Goal: Information Seeking & Learning: Learn about a topic

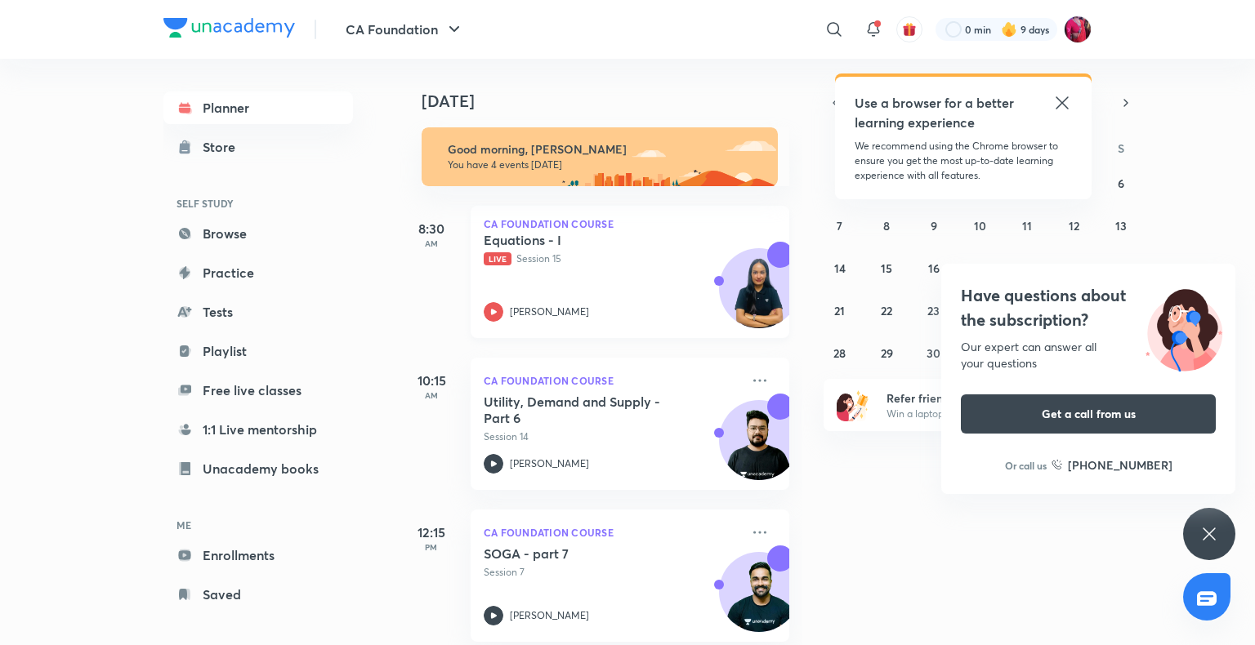
click at [548, 276] on div "Equations - I Live Session 15 Shivani Sharma" at bounding box center [612, 277] width 257 height 90
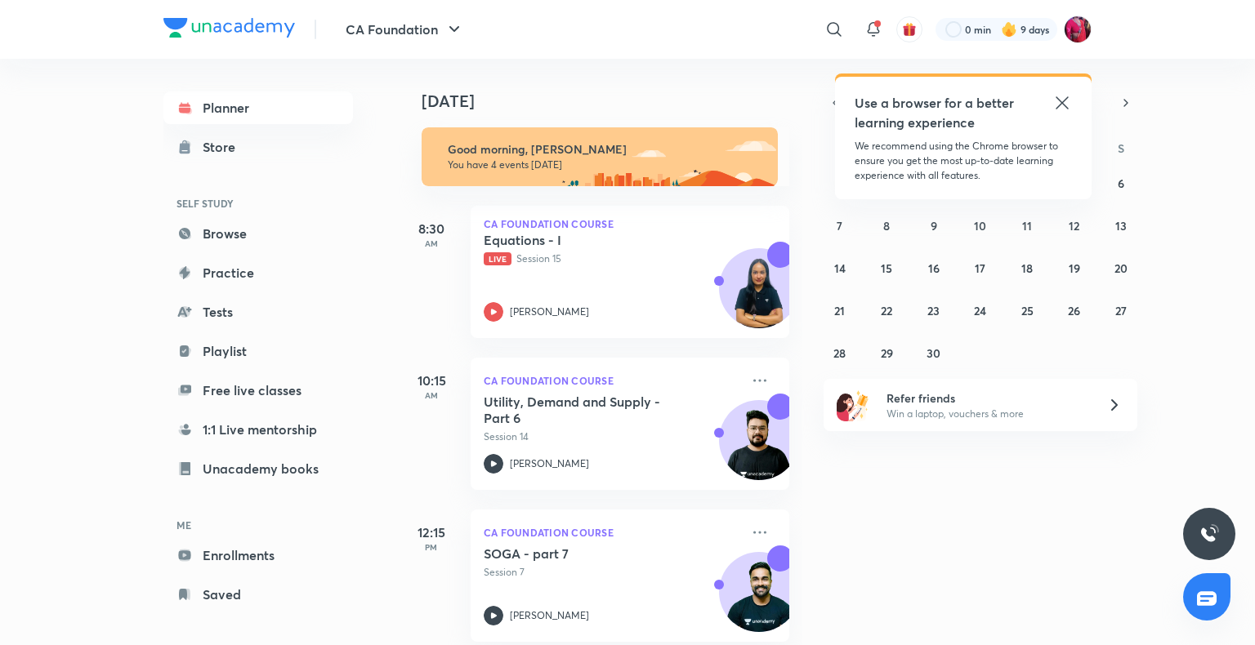
click at [1063, 106] on icon at bounding box center [1062, 103] width 20 height 20
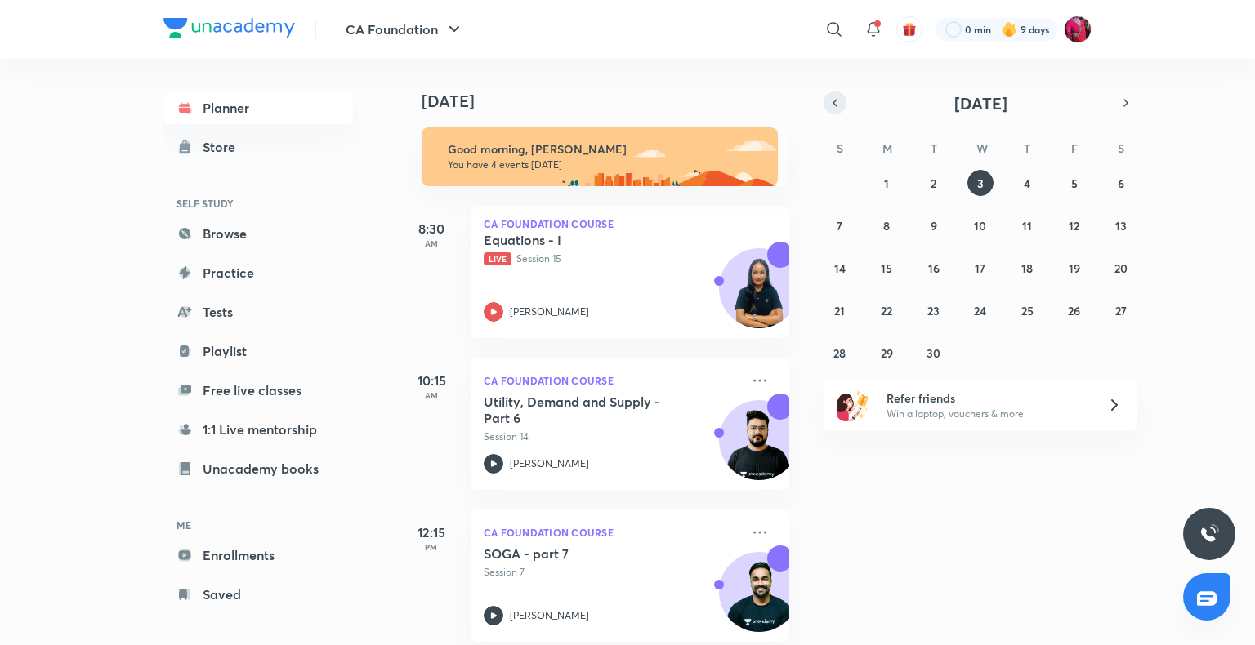
click at [843, 100] on button "button" at bounding box center [834, 102] width 23 height 23
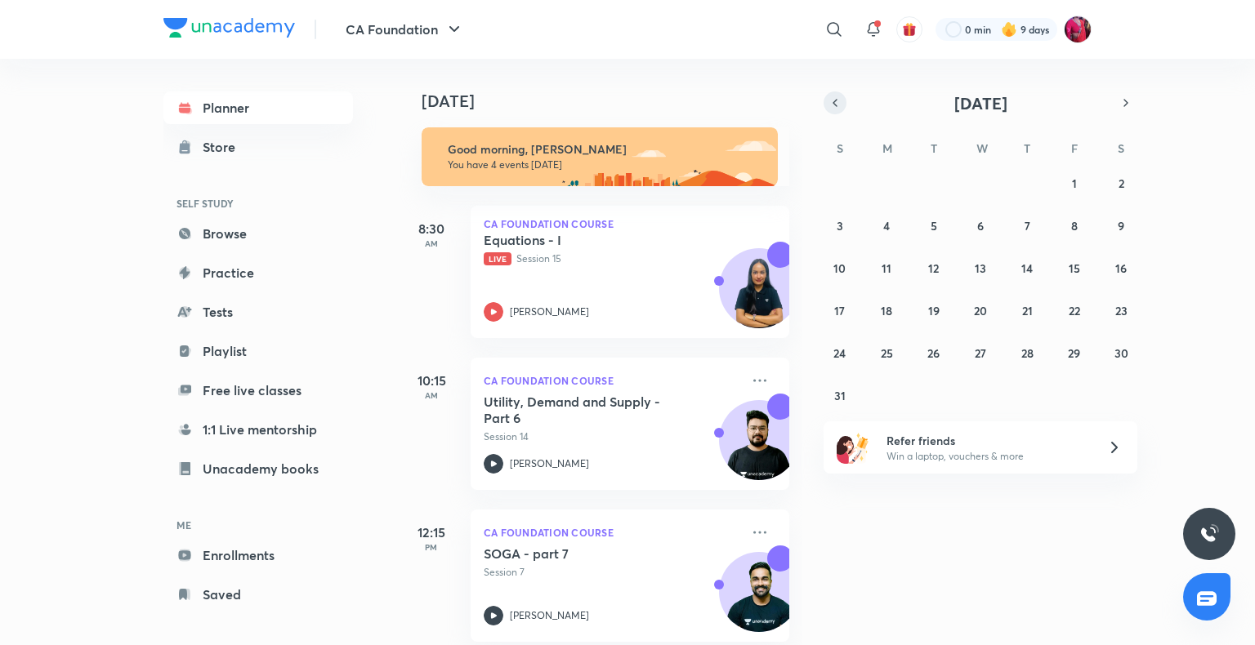
click at [843, 100] on button "button" at bounding box center [834, 102] width 23 height 23
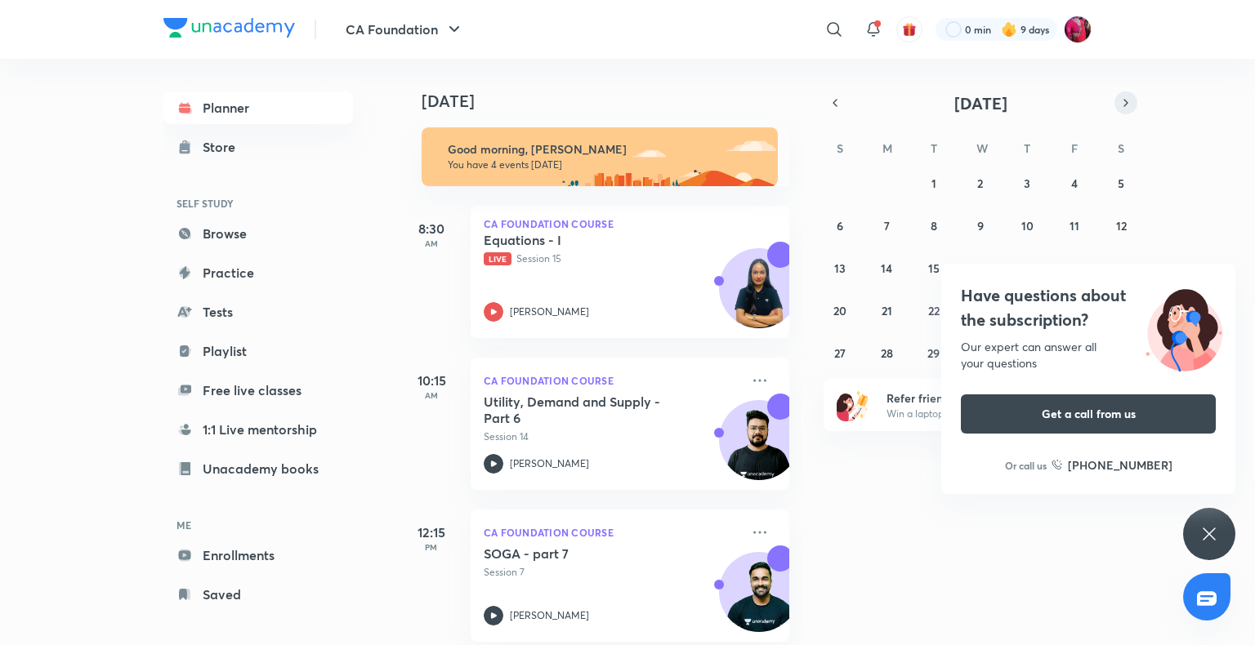
click at [1126, 100] on icon "button" at bounding box center [1125, 103] width 13 height 15
click at [1212, 544] on icon at bounding box center [1209, 534] width 20 height 20
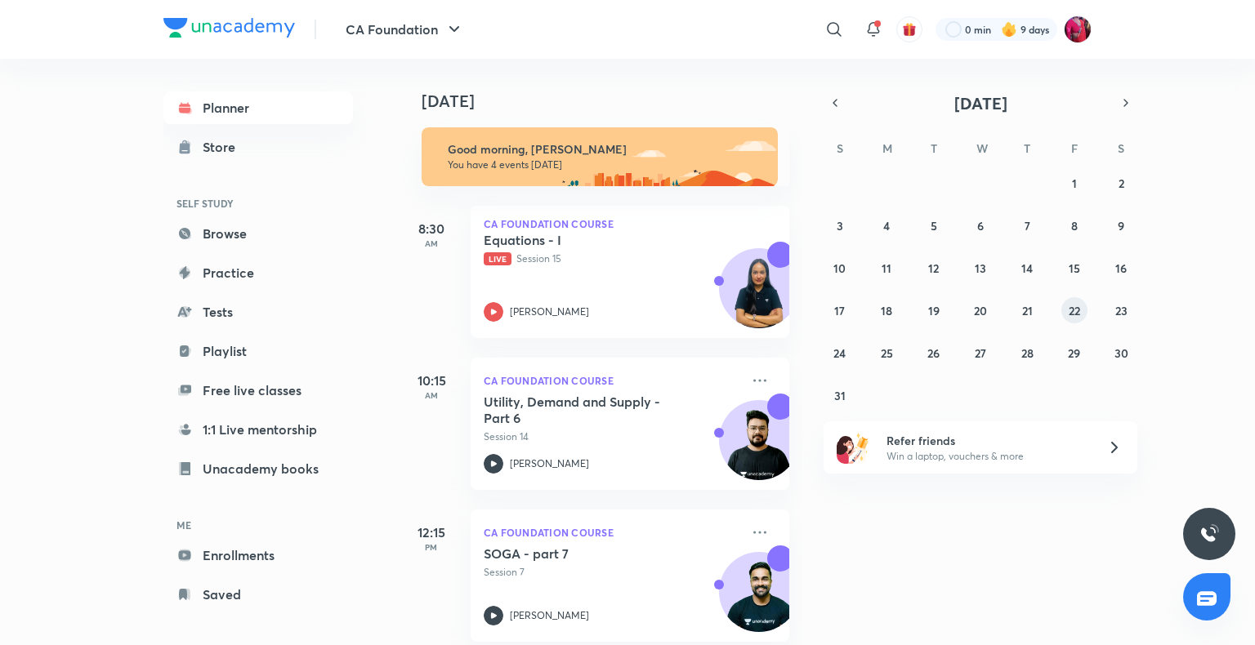
click at [1069, 307] on abbr "22" at bounding box center [1074, 311] width 11 height 16
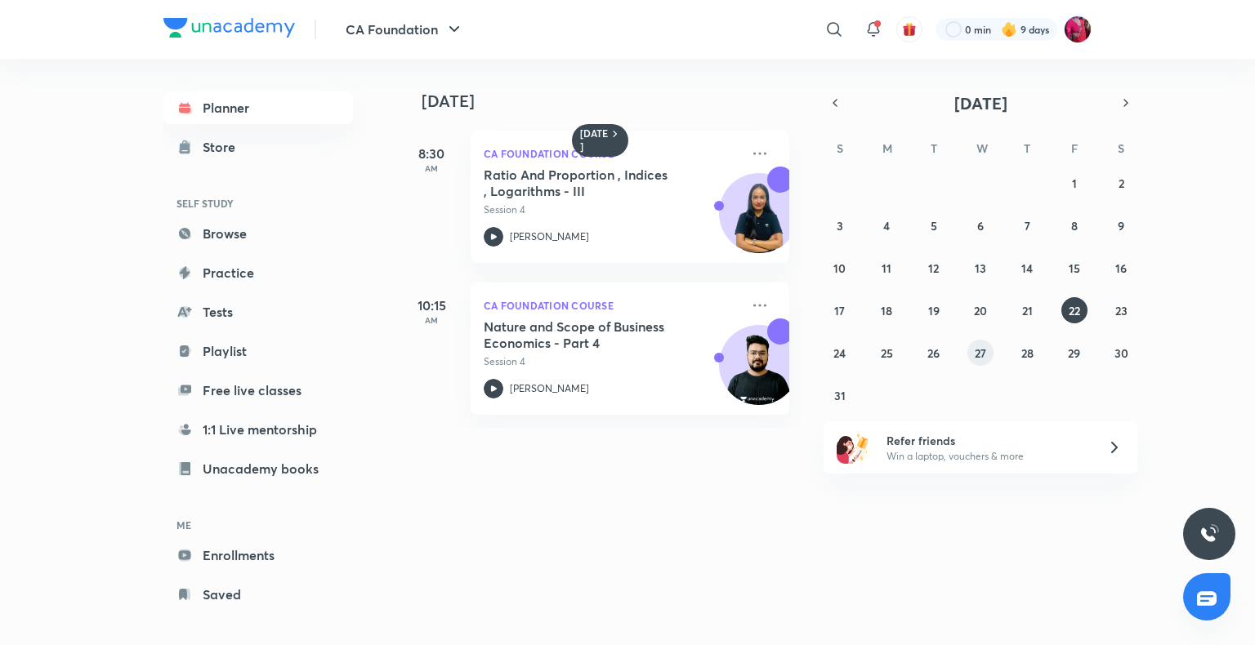
click at [975, 346] on abbr "27" at bounding box center [980, 354] width 11 height 16
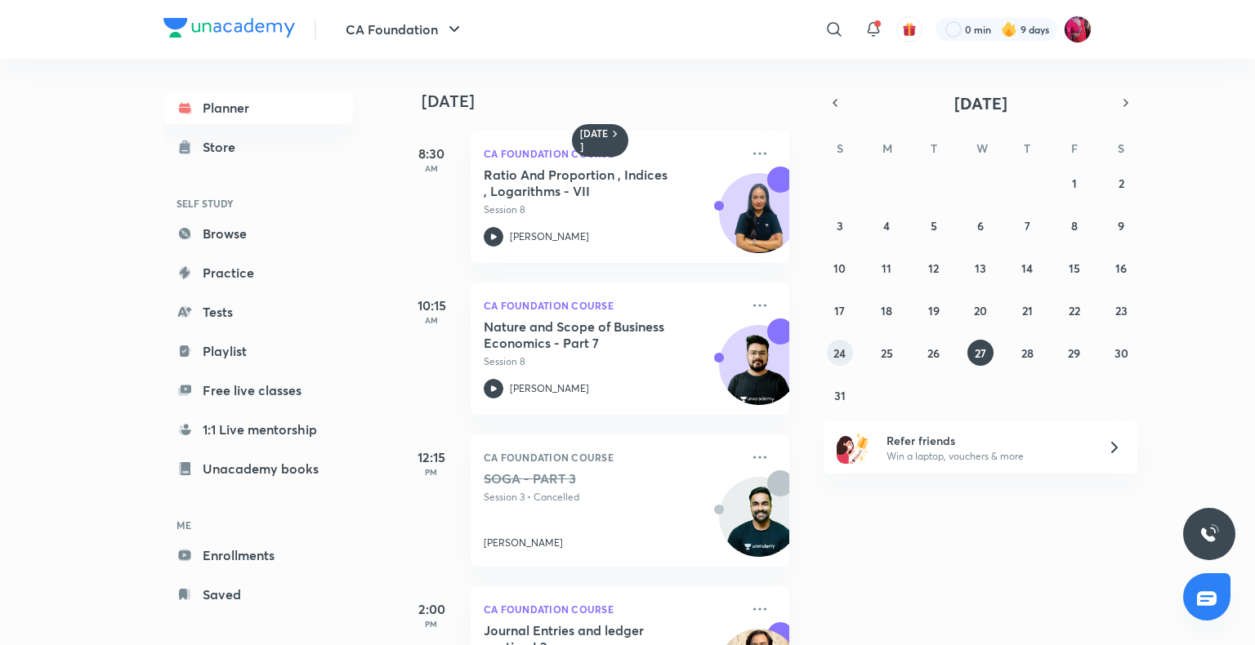
click at [844, 355] on abbr "24" at bounding box center [839, 354] width 12 height 16
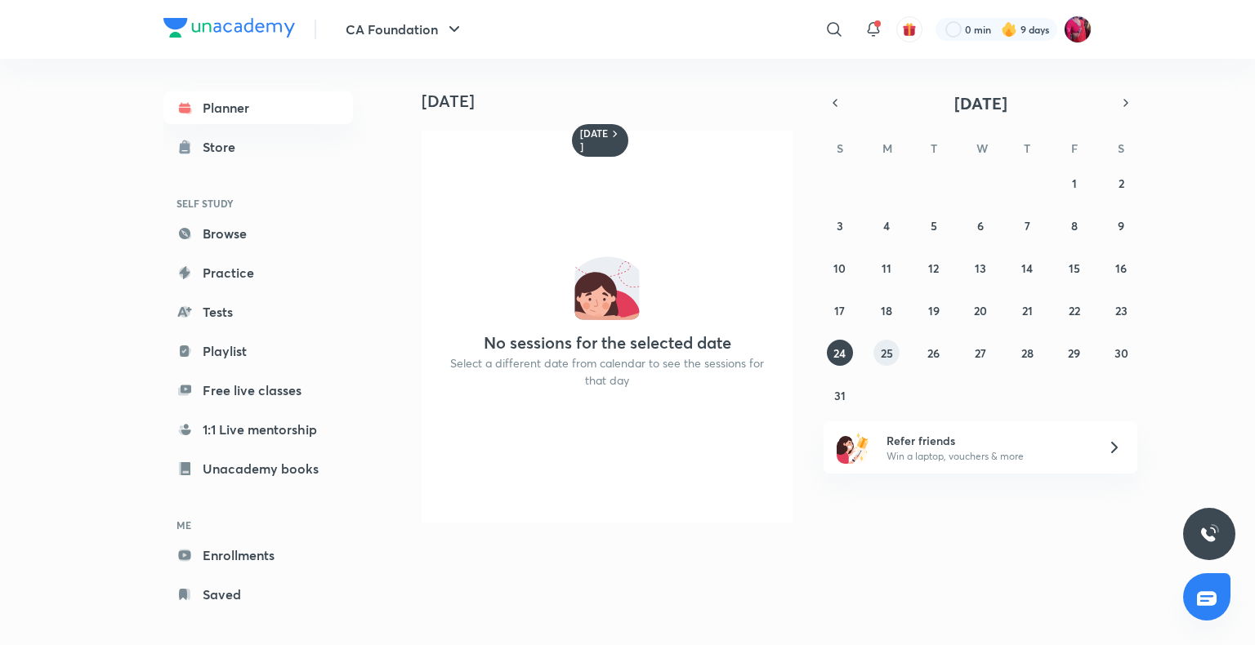
click at [887, 355] on abbr "25" at bounding box center [887, 354] width 12 height 16
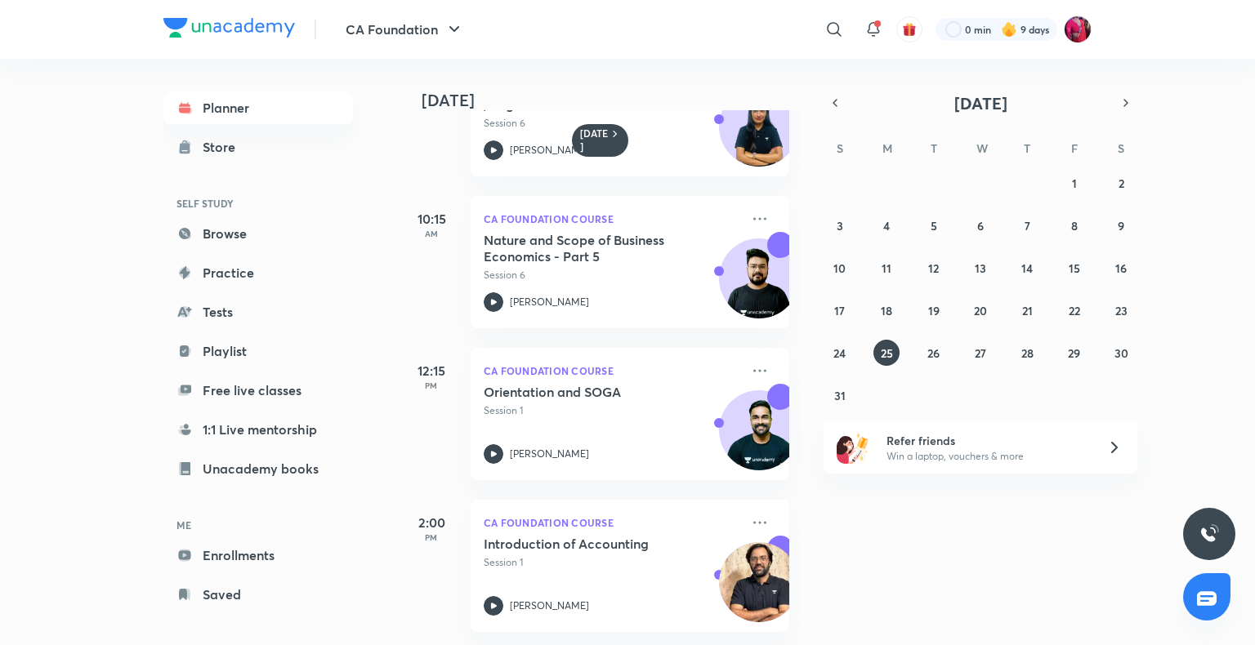
scroll to position [98, 0]
click at [497, 596] on icon at bounding box center [494, 606] width 20 height 20
click at [490, 596] on icon at bounding box center [494, 606] width 20 height 20
